Goal: Transaction & Acquisition: Subscribe to service/newsletter

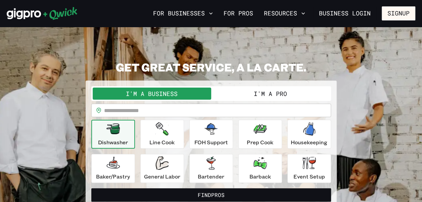
click at [281, 99] on div "I'm a Business I'm a Pro" at bounding box center [211, 93] width 240 height 15
click at [280, 96] on button "I'm a Pro" at bounding box center [270, 94] width 118 height 12
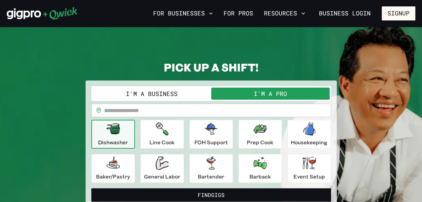
click at [214, 111] on input "text" at bounding box center [217, 110] width 227 height 13
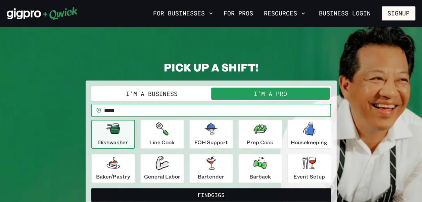
type input "*****"
click at [91, 188] on button "Find Gigs" at bounding box center [211, 194] width 240 height 13
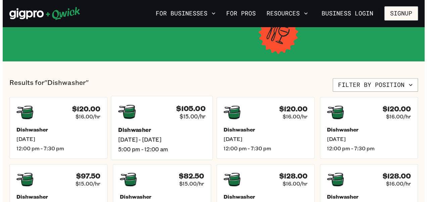
scroll to position [122, 0]
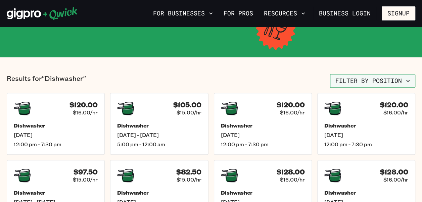
click at [367, 79] on button "Filter by position" at bounding box center [372, 80] width 85 height 13
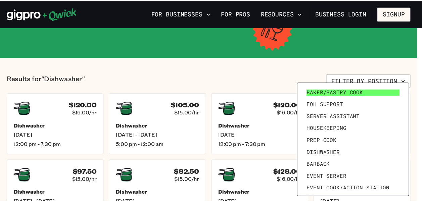
scroll to position [93, 0]
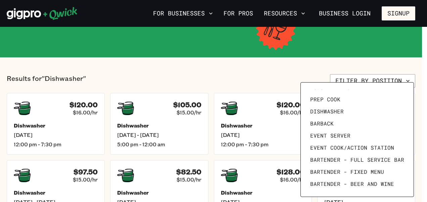
click at [171, 60] on div at bounding box center [213, 101] width 427 height 202
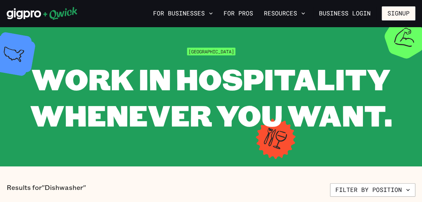
scroll to position [0, 0]
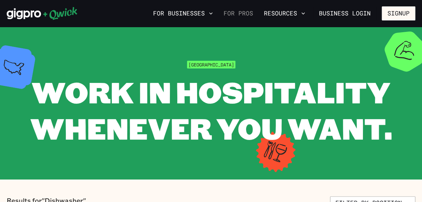
click at [235, 13] on link "For Pros" at bounding box center [238, 13] width 35 height 11
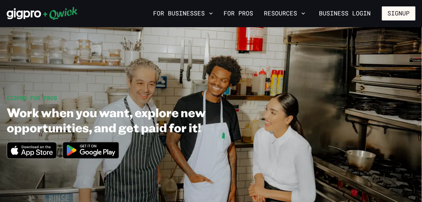
click at [402, 26] on div "For Businesses For Pros Resources Business Login Signup" at bounding box center [211, 13] width 422 height 27
click at [405, 13] on button "Signup" at bounding box center [399, 13] width 34 height 14
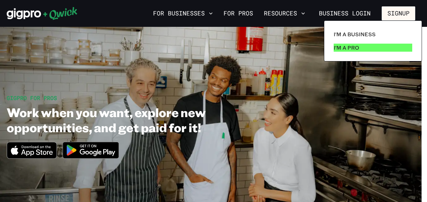
click at [354, 49] on p "I'm a Pro" at bounding box center [347, 48] width 26 height 8
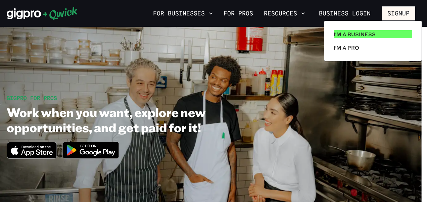
drag, startPoint x: 354, startPoint y: 49, endPoint x: 352, endPoint y: 37, distance: 12.0
click at [352, 37] on ul "I'm a Business I'm a Pro" at bounding box center [373, 41] width 84 height 27
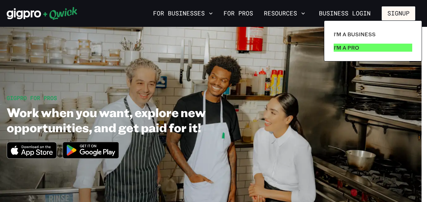
click at [339, 53] on link "I'm a Pro" at bounding box center [373, 47] width 84 height 13
click at [348, 50] on p "I'm a Pro" at bounding box center [347, 48] width 26 height 8
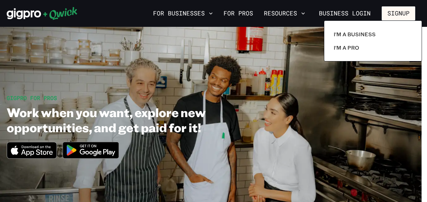
click at [352, 56] on div "I'm a Business I'm a Pro" at bounding box center [373, 40] width 98 height 41
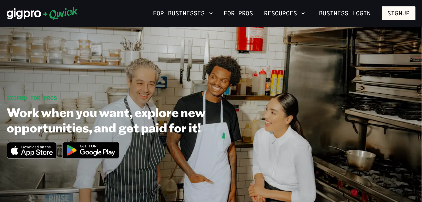
click at [382, 6] on button "Signup" at bounding box center [399, 13] width 34 height 14
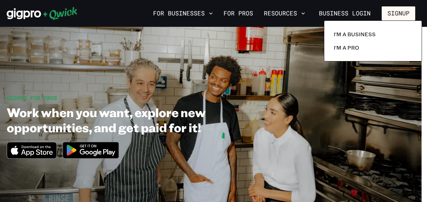
click at [361, 106] on div at bounding box center [213, 101] width 427 height 202
